Goal: Information Seeking & Learning: Learn about a topic

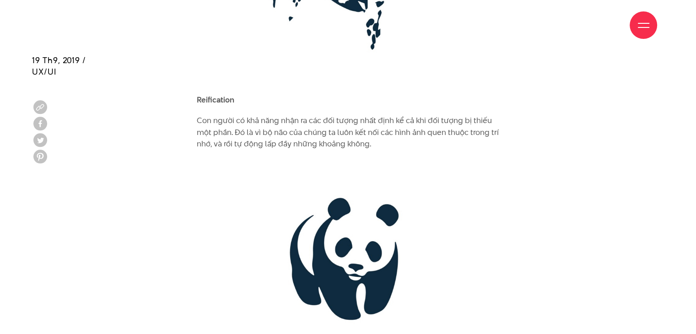
scroll to position [1830, 0]
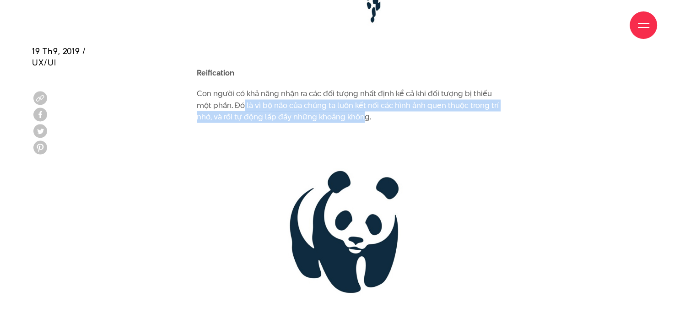
drag, startPoint x: 301, startPoint y: 99, endPoint x: 399, endPoint y: 104, distance: 98.1
click at [385, 103] on p "Con người có khả năng nhận ra các đối tượng nhất định kể cả khi đối tượng bị th…" at bounding box center [348, 105] width 302 height 35
click at [410, 105] on p "Con người có khả năng nhận ra các đối tượng nhất định kể cả khi đối tượng bị th…" at bounding box center [348, 105] width 302 height 35
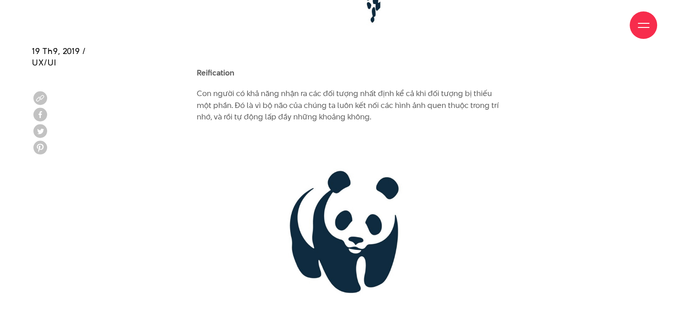
click at [229, 95] on p "Con người có khả năng nhận ra các đối tượng nhất định kể cả khi đối tượng bị th…" at bounding box center [348, 105] width 302 height 35
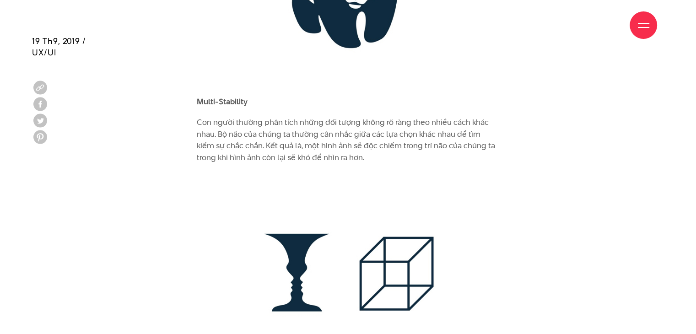
scroll to position [2105, 0]
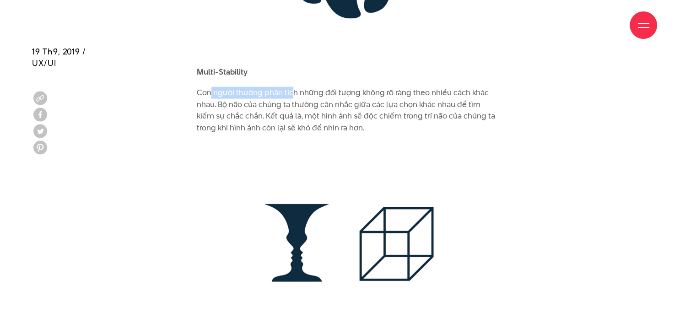
drag, startPoint x: 212, startPoint y: 76, endPoint x: 292, endPoint y: 81, distance: 80.2
click at [291, 87] on p "Con người thường phân tích những đối tượng không rõ ràng theo nhiều cách khác n…" at bounding box center [348, 110] width 302 height 47
click at [287, 102] on p "Con người thường phân tích những đối tượng không rõ ràng theo nhiều cách khác n…" at bounding box center [348, 110] width 302 height 47
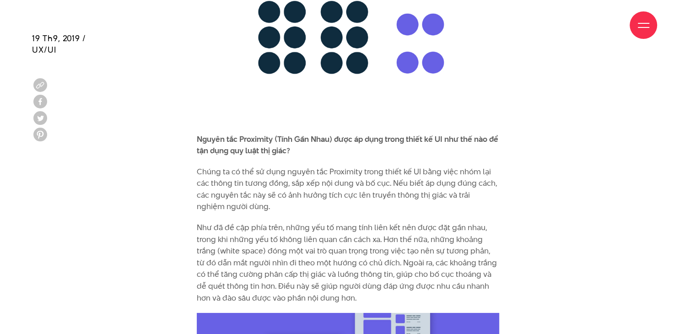
scroll to position [2929, 0]
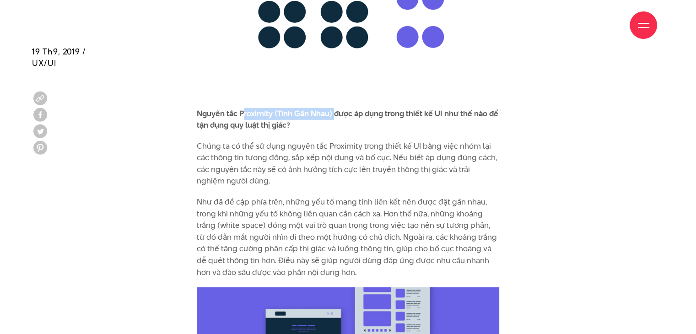
drag, startPoint x: 258, startPoint y: 102, endPoint x: 347, endPoint y: 110, distance: 89.6
click at [337, 108] on p "Nguyên tắc Proximity (Tính Gần Nhau) được áp dụng trong thiết kế UI như thế nào…" at bounding box center [348, 119] width 302 height 23
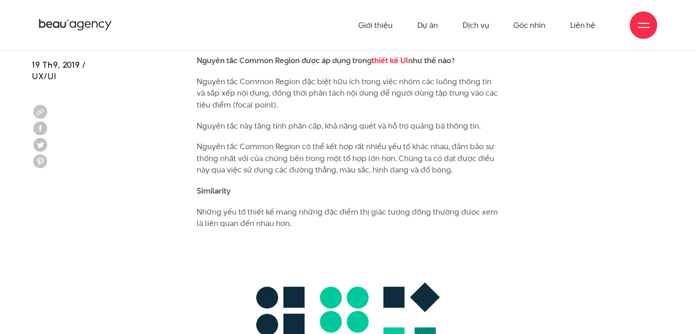
scroll to position [3432, 0]
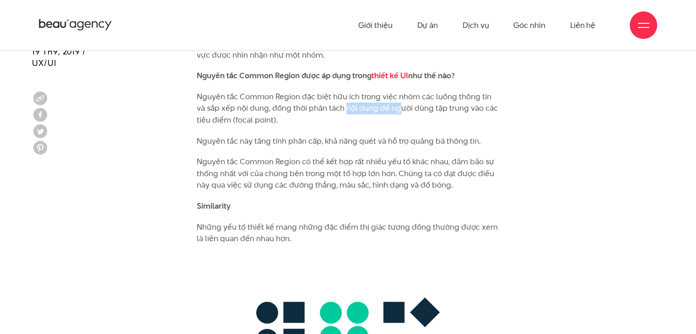
drag, startPoint x: 345, startPoint y: 98, endPoint x: 429, endPoint y: 106, distance: 84.1
click at [401, 101] on p "Nguyên tắc Common Region đặc biệt hữu ích trong việc nhóm các luồng thông tin v…" at bounding box center [348, 108] width 302 height 35
click at [436, 107] on p "Nguyên tắc Common Region đặc biệt hữu ích trong việc nhóm các luồng thông tin v…" at bounding box center [348, 108] width 302 height 35
drag, startPoint x: 231, startPoint y: 125, endPoint x: 295, endPoint y: 128, distance: 64.1
click at [285, 135] on p "Nguyên tắc này tăng tính phân cấp, khả năng quét và hỗ trợ quảng bá thông tin." at bounding box center [348, 141] width 302 height 12
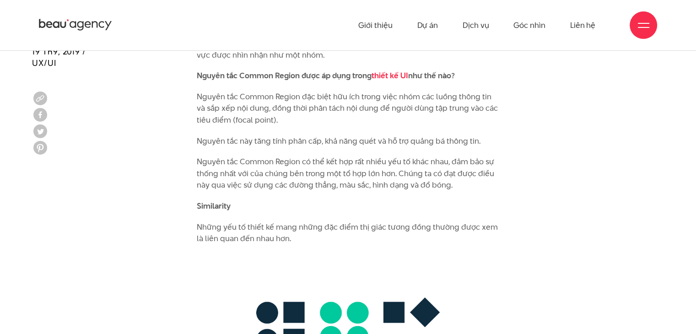
click at [308, 135] on p "Nguyên tắc này tăng tính phân cấp, khả năng quét và hỗ trợ quảng bá thông tin." at bounding box center [348, 141] width 302 height 12
drag, startPoint x: 417, startPoint y: 81, endPoint x: 473, endPoint y: 85, distance: 56.4
click at [473, 91] on p "Nguyên tắc Common Region đặc biệt hữu ích trong việc nhóm các luồng thông tin v…" at bounding box center [348, 108] width 302 height 35
click at [263, 92] on p "Nguyên tắc Common Region đặc biệt hữu ích trong việc nhóm các luồng thông tin v…" at bounding box center [348, 108] width 302 height 35
drag, startPoint x: 300, startPoint y: 96, endPoint x: 428, endPoint y: 97, distance: 128.1
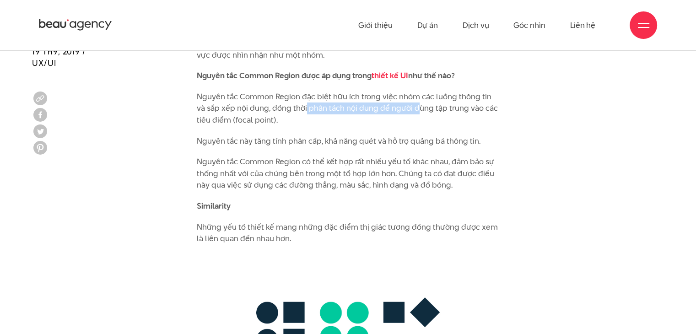
click at [413, 97] on p "Nguyên tắc Common Region đặc biệt hữu ích trong việc nhóm các luồng thông tin v…" at bounding box center [348, 108] width 302 height 35
click at [452, 101] on p "Nguyên tắc Common Region đặc biệt hữu ích trong việc nhóm các luồng thông tin v…" at bounding box center [348, 108] width 302 height 35
drag, startPoint x: 262, startPoint y: 110, endPoint x: 178, endPoint y: 100, distance: 84.7
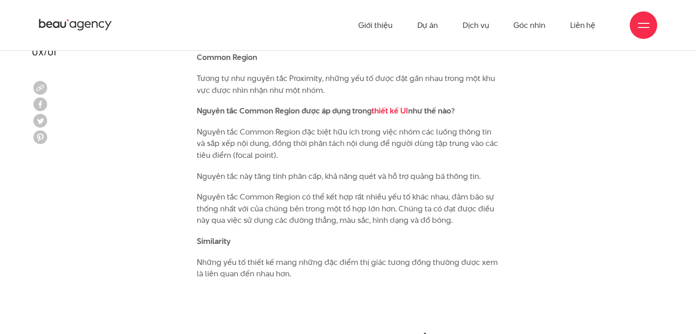
scroll to position [3386, 0]
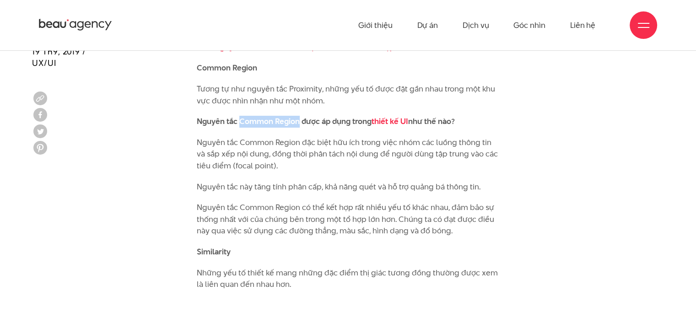
drag, startPoint x: 239, startPoint y: 108, endPoint x: 298, endPoint y: 111, distance: 59.1
click at [298, 116] on b "Nguyên tắc Common Region được áp dụng trong thiết kế UI như thế nào?" at bounding box center [326, 121] width 258 height 11
copy b "Common Region"
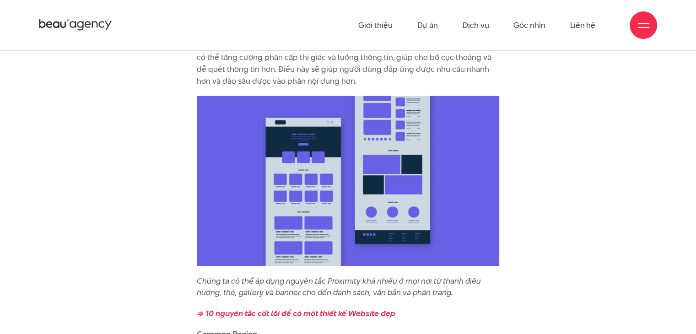
scroll to position [2929, 0]
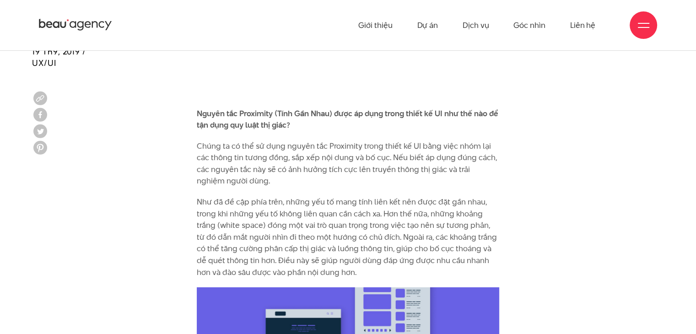
click at [640, 26] on div at bounding box center [643, 25] width 11 height 11
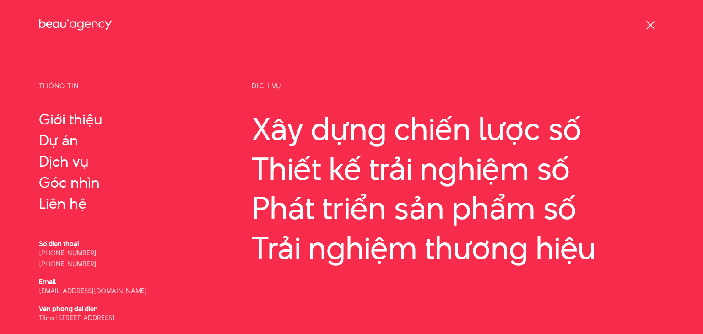
click at [646, 24] on div at bounding box center [650, 25] width 11 height 11
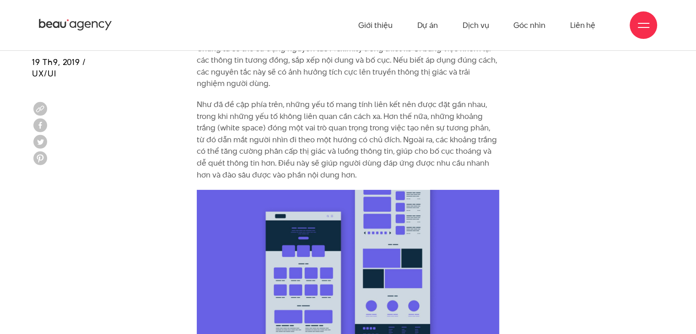
scroll to position [3020, 0]
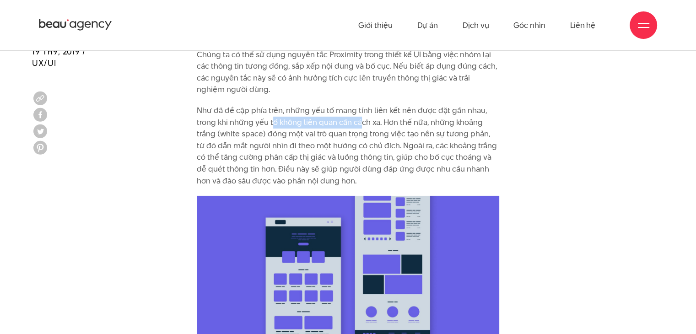
drag, startPoint x: 295, startPoint y: 113, endPoint x: 395, endPoint y: 114, distance: 100.7
click at [382, 114] on p "Như đã đề cập phía trên, những yếu tố mang tính liên kết nên được đặt gần nhau,…" at bounding box center [348, 146] width 302 height 82
click at [403, 114] on p "Như đã đề cập phía trên, những yếu tố mang tính liên kết nên được đặt gần nhau,…" at bounding box center [348, 146] width 302 height 82
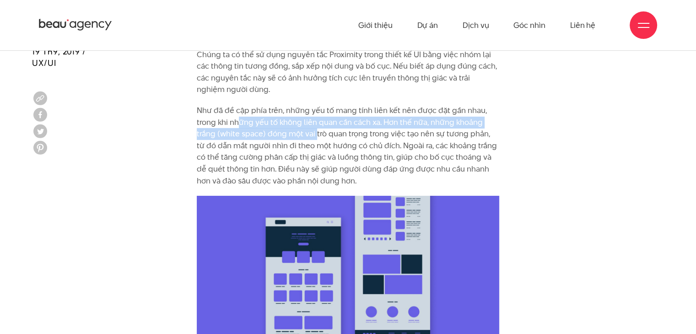
drag, startPoint x: 268, startPoint y: 119, endPoint x: 332, endPoint y: 119, distance: 63.6
click at [320, 119] on p "Như đã đề cập phía trên, những yếu tố mang tính liên kết nên được đặt gần nhau,…" at bounding box center [348, 146] width 302 height 82
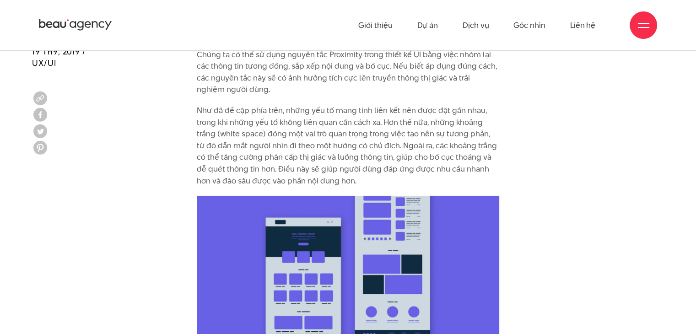
click at [338, 121] on p "Như đã đề cập phía trên, những yếu tố mang tính liên kết nên được đặt gần nhau,…" at bounding box center [348, 146] width 302 height 82
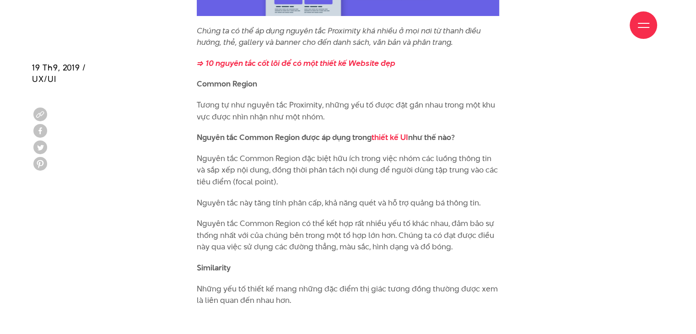
scroll to position [3386, 0]
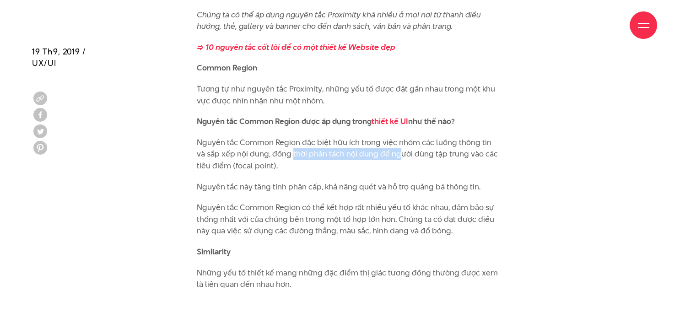
drag, startPoint x: 302, startPoint y: 146, endPoint x: 402, endPoint y: 146, distance: 100.2
click at [393, 147] on p "Nguyên tắc Common Region đặc biệt hữu ích trong việc nhóm các luồng thông tin v…" at bounding box center [348, 154] width 302 height 35
click at [412, 146] on p "Nguyên tắc Common Region đặc biệt hữu ích trong việc nhóm các luồng thông tin v…" at bounding box center [348, 154] width 302 height 35
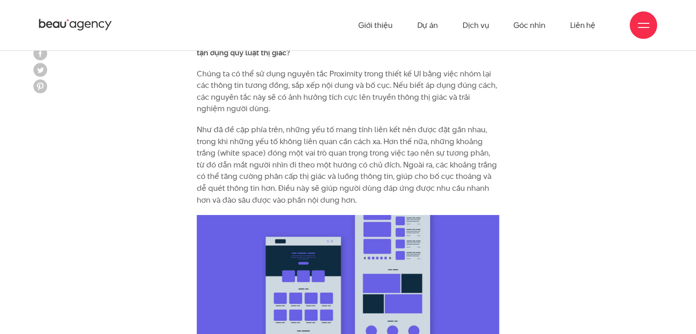
scroll to position [2883, 0]
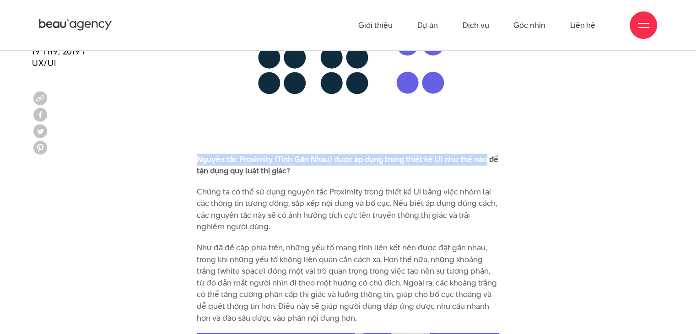
drag, startPoint x: 195, startPoint y: 147, endPoint x: 485, endPoint y: 145, distance: 289.7
copy b "Nguyên tắc Proximity (Tính Gần Nhau) được áp dụng trong thiết kế UI như thế nào"
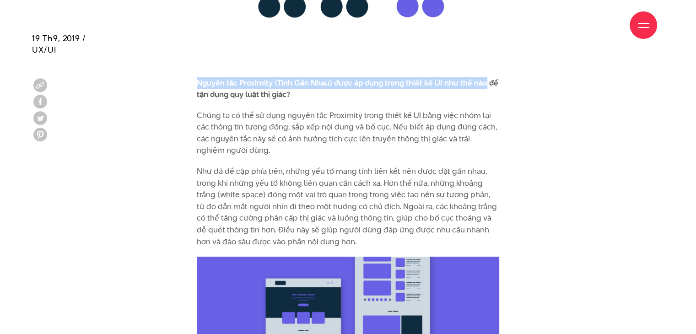
scroll to position [2974, 0]
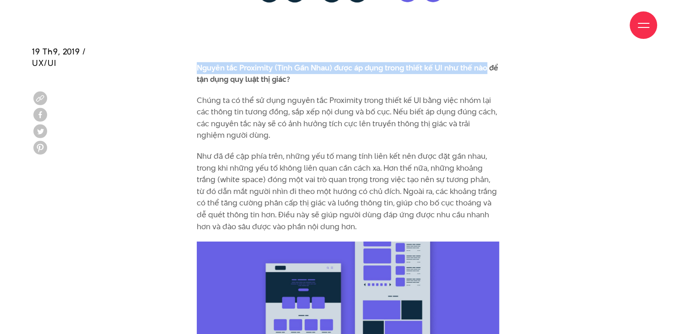
click at [245, 62] on b "Nguyên tắc Proximity (Tính Gần Nhau) được áp dụng trong thiết kế UI như thế nào…" at bounding box center [348, 73] width 302 height 23
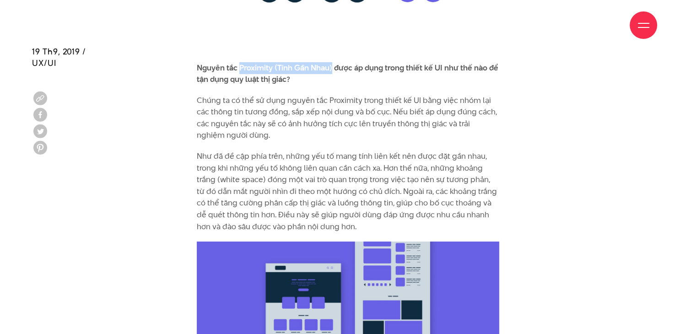
drag, startPoint x: 239, startPoint y: 54, endPoint x: 331, endPoint y: 57, distance: 92.5
click at [331, 62] on b "Nguyên tắc Proximity (Tính Gần Nhau) được áp dụng trong thiết kế UI như thế nào…" at bounding box center [348, 73] width 302 height 23
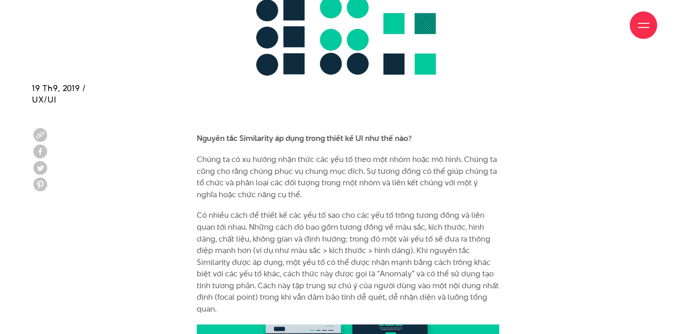
scroll to position [3798, 0]
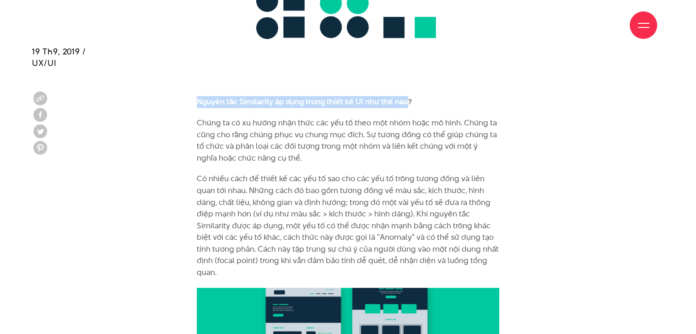
drag, startPoint x: 199, startPoint y: 90, endPoint x: 405, endPoint y: 89, distance: 205.9
click at [405, 96] on b "Nguyên tắc Similarity áp dụng trong thiết kế UI như thế nào?" at bounding box center [304, 101] width 215 height 11
copy b "Nguyên tắc Similarity áp dụng trong thiết kế UI như thế nào"
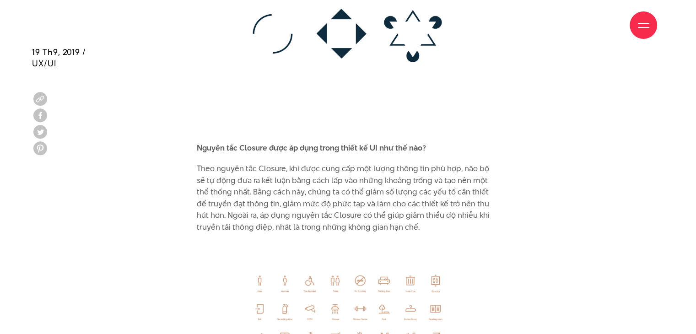
scroll to position [4439, 0]
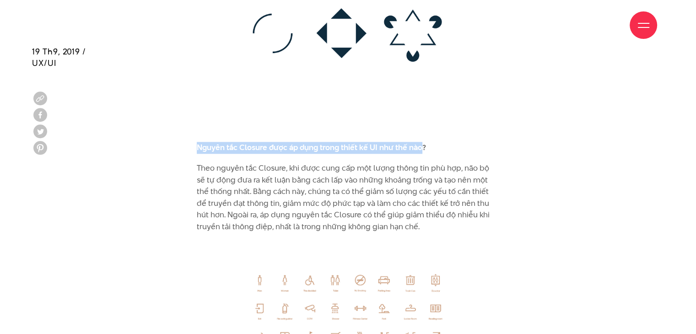
drag, startPoint x: 199, startPoint y: 135, endPoint x: 417, endPoint y: 136, distance: 218.3
click at [417, 142] on b "Nguyên tắc Closure được áp dụng trong thiết kế UI như thế nào?" at bounding box center [311, 147] width 229 height 11
copy b "Nguyên tắc Closure được áp dụng trong thiết kế UI như thế nào"
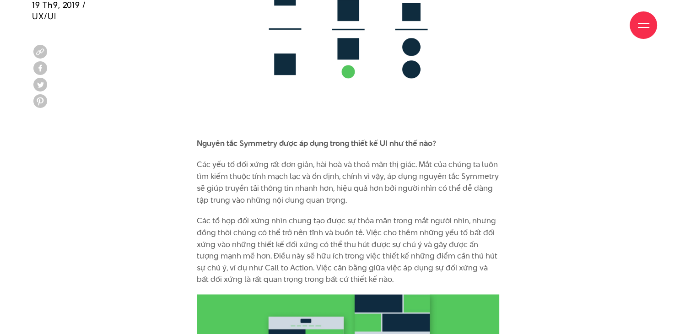
scroll to position [5079, 0]
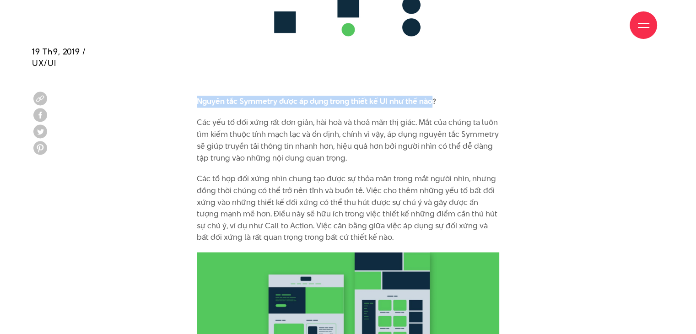
drag, startPoint x: 198, startPoint y: 89, endPoint x: 430, endPoint y: 90, distance: 232.0
click at [430, 96] on b "Nguyên tắc Symmetry được áp dụng trong thiết kế UI như thế nào?" at bounding box center [316, 101] width 239 height 11
copy b "Nguyên tắc Symmetry được áp dụng trong thiết kế UI như thế nào"
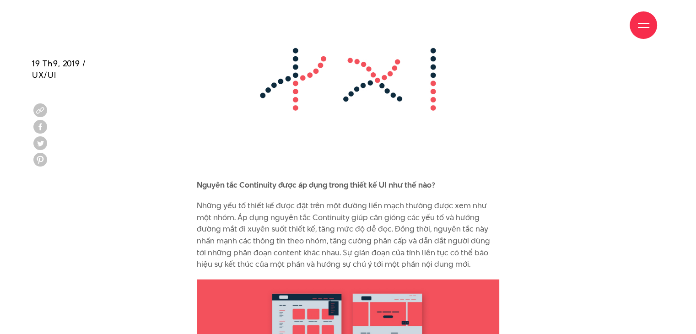
scroll to position [5720, 0]
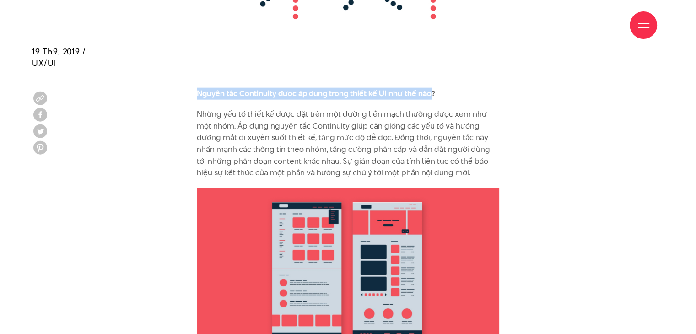
drag, startPoint x: 199, startPoint y: 81, endPoint x: 430, endPoint y: 84, distance: 231.6
click at [430, 88] on b "Nguyên tắc Continuity được áp dụng trong thiết kế UI như thế nào?" at bounding box center [316, 93] width 238 height 11
copy b "Nguyên tắc Continuity được áp dụng trong thiết kế UI như thế nào"
